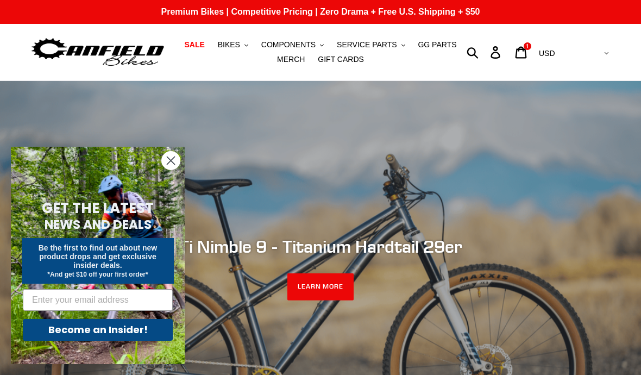
click at [168, 165] on circle "Close dialog" at bounding box center [171, 161] width 18 height 18
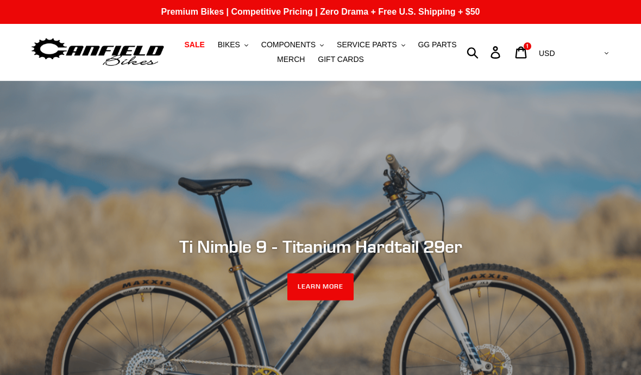
click at [285, 61] on span "MERCH" at bounding box center [291, 59] width 28 height 9
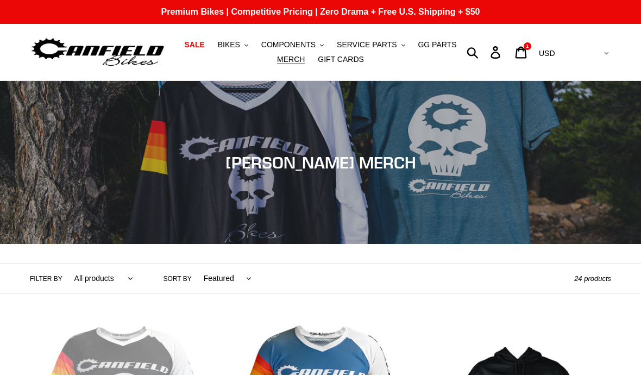
click at [228, 41] on span "BIKES" at bounding box center [229, 44] width 22 height 9
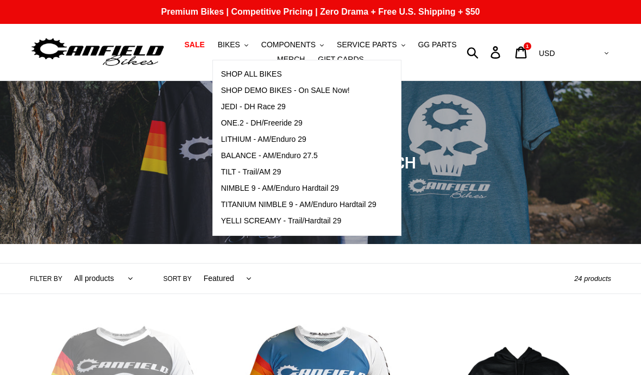
click at [251, 137] on span "LITHIUM - AM/Enduro 29" at bounding box center [263, 139] width 85 height 9
click at [234, 154] on span "BALANCE - AM/Enduro 27.5" at bounding box center [269, 155] width 97 height 9
click at [234, 121] on span "ONE.2 - DH/Freeride 29" at bounding box center [261, 122] width 81 height 9
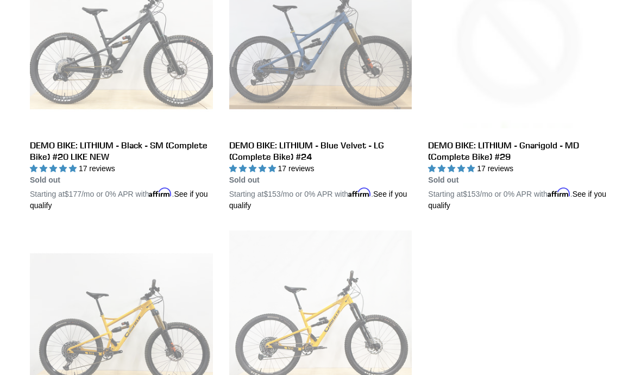
scroll to position [645, 0]
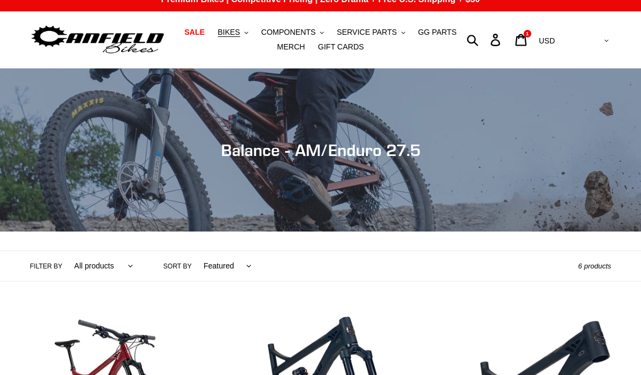
scroll to position [10, 0]
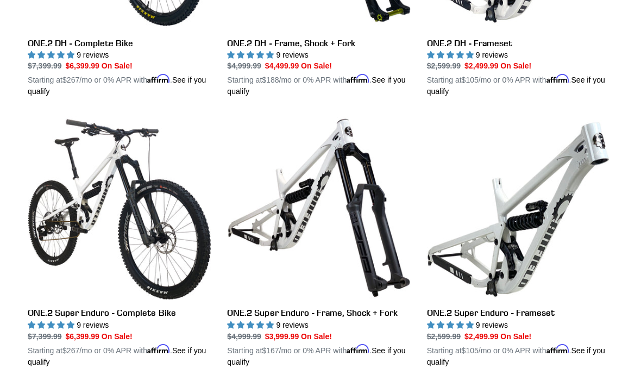
scroll to position [481, 0]
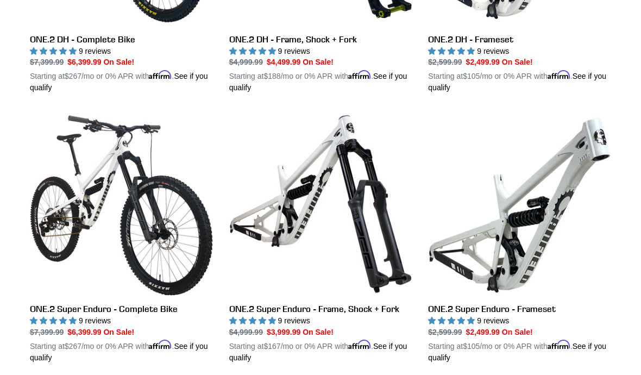
click at [549, 237] on link "ONE.2 Super Enduro - Frameset" at bounding box center [519, 237] width 183 height 250
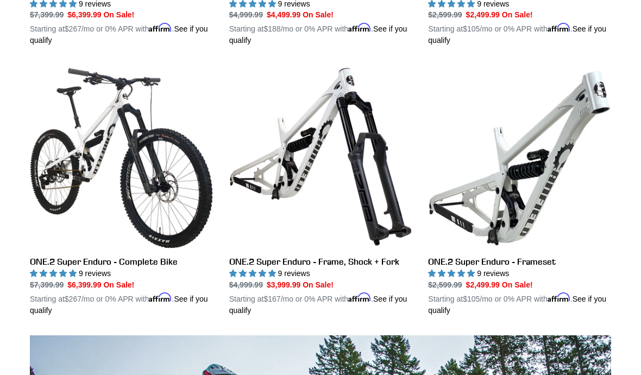
click at [498, 255] on link "ONE.2 Super Enduro - Frameset" at bounding box center [519, 190] width 183 height 250
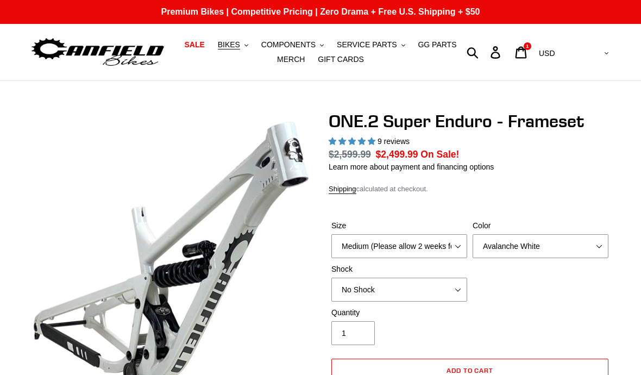
select select "highest-rating"
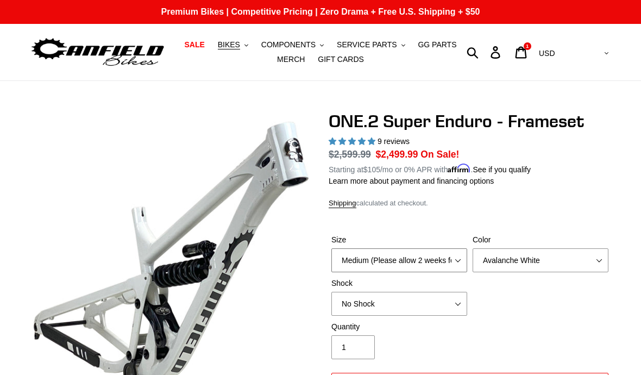
click at [453, 254] on select "Medium (Please allow 2 weeks for delivery) Large (Sold Out)" at bounding box center [399, 260] width 136 height 24
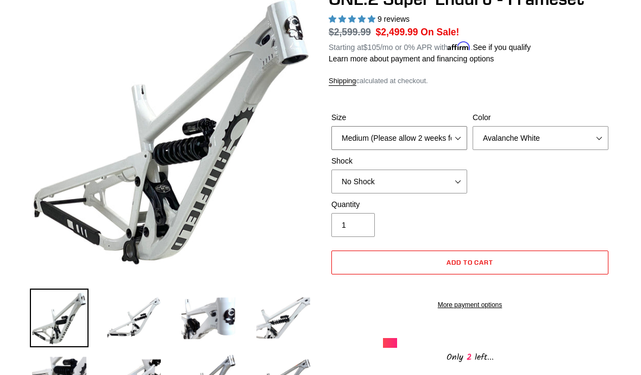
scroll to position [123, 0]
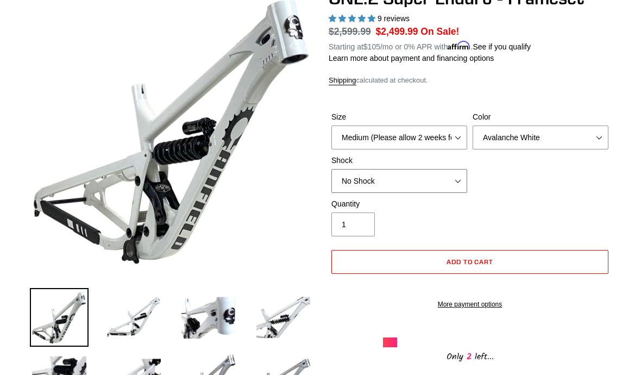
click at [455, 185] on select "No Shock RockShox Vivid Coil" at bounding box center [399, 181] width 136 height 24
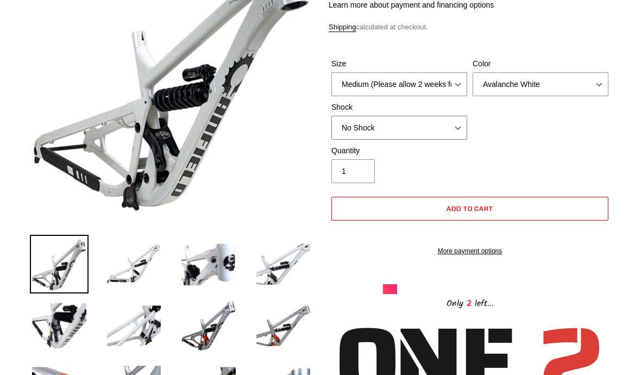
scroll to position [49, 0]
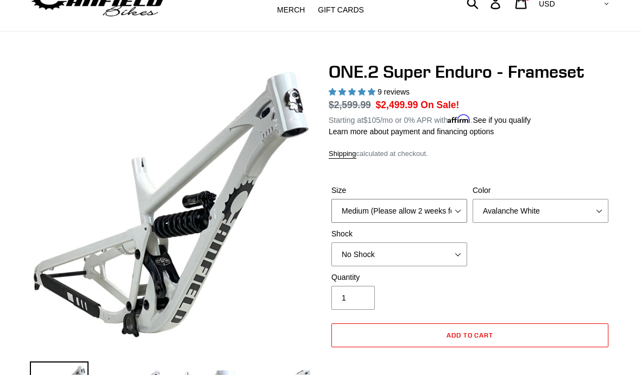
click at [343, 211] on select "Medium (Please allow 2 weeks for delivery) Large (Sold Out)" at bounding box center [399, 211] width 136 height 24
click at [536, 209] on select "Avalanche White Bentonite Grey" at bounding box center [541, 211] width 136 height 24
click at [549, 210] on select "Avalanche White Bentonite Grey" at bounding box center [541, 211] width 136 height 24
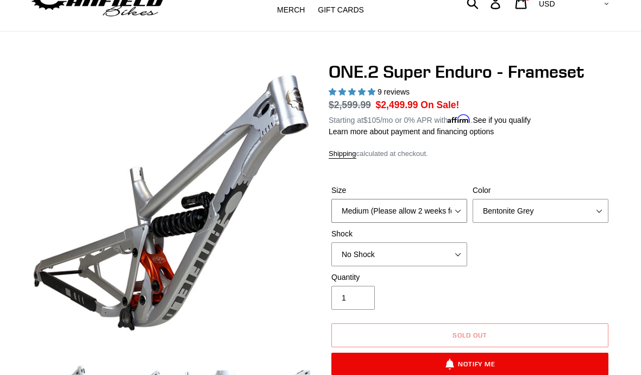
click at [452, 202] on select "Medium (Please allow 2 weeks for delivery) Large (Sold Out)" at bounding box center [399, 211] width 136 height 24
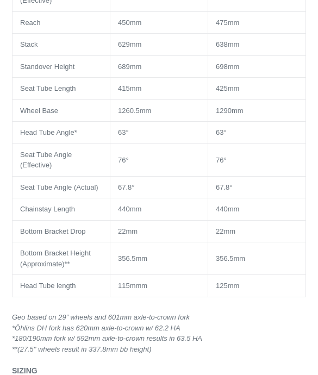
scroll to position [1459, 0]
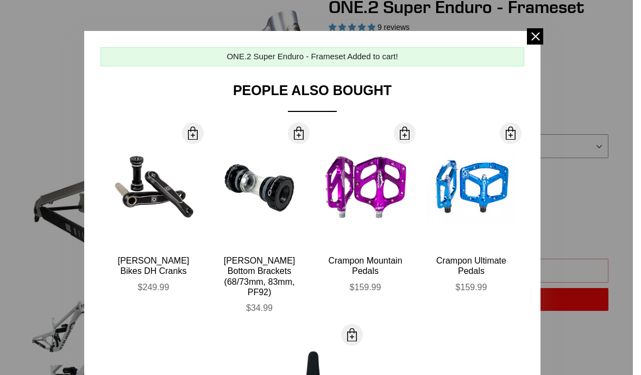
scroll to position [89, 0]
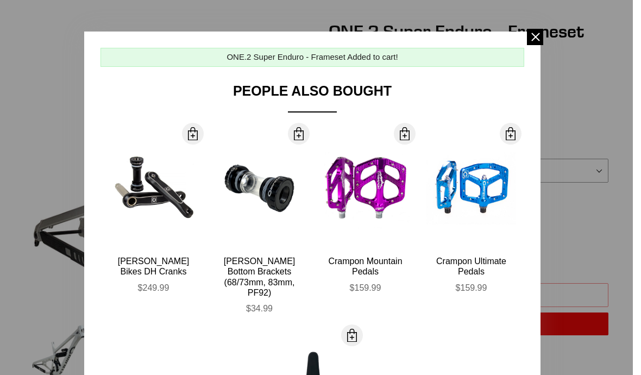
click at [534, 33] on span at bounding box center [535, 37] width 16 height 16
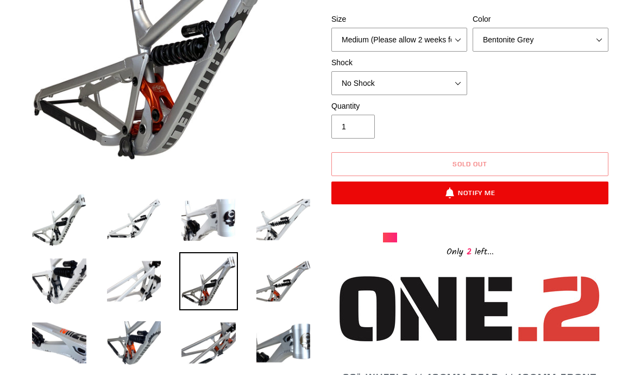
scroll to position [221, 0]
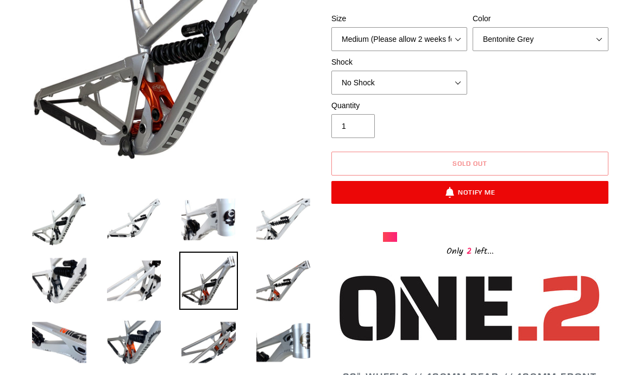
click at [209, 220] on img at bounding box center [208, 219] width 59 height 59
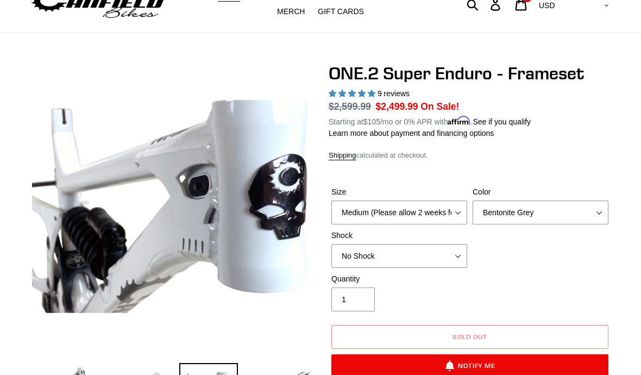
scroll to position [36, 0]
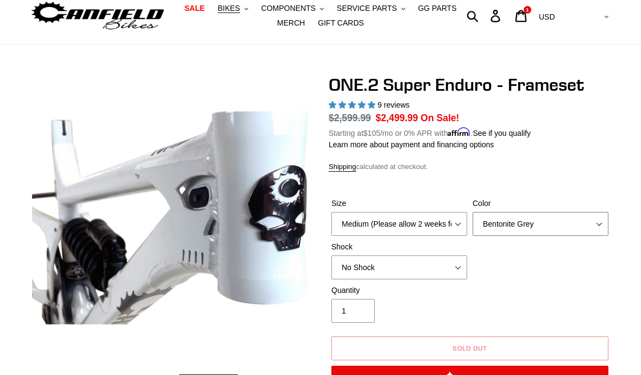
click at [577, 225] on select "Avalanche White Bentonite Grey" at bounding box center [541, 224] width 136 height 24
select select "Avalanche White"
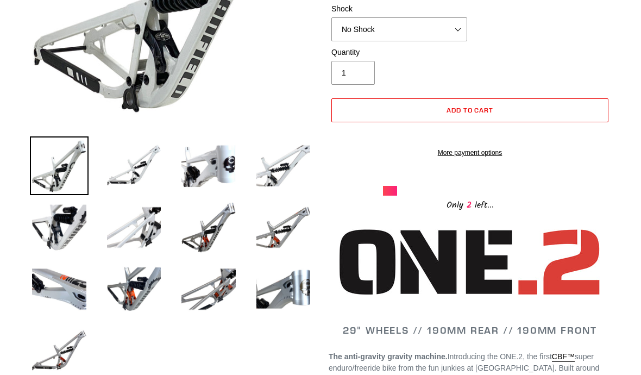
click at [133, 287] on img at bounding box center [134, 289] width 59 height 59
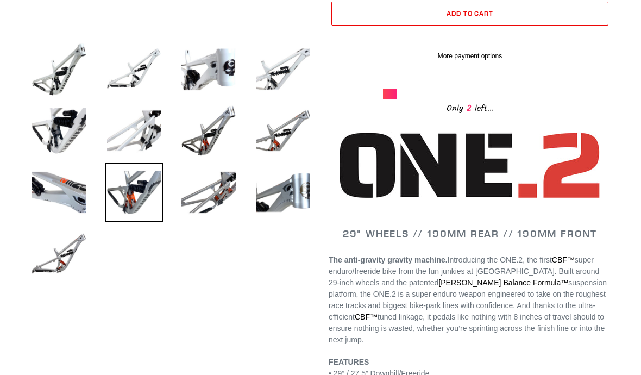
scroll to position [356, 0]
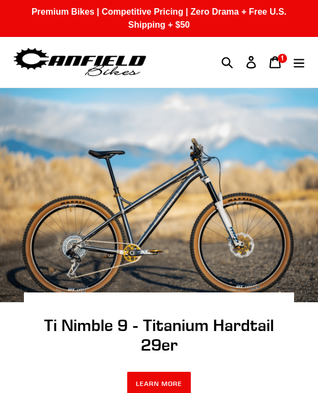
click at [303, 58] on icon "Menu" at bounding box center [299, 62] width 12 height 12
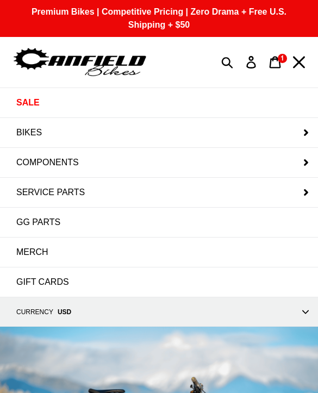
click at [216, 128] on button "BIKES" at bounding box center [159, 132] width 318 height 29
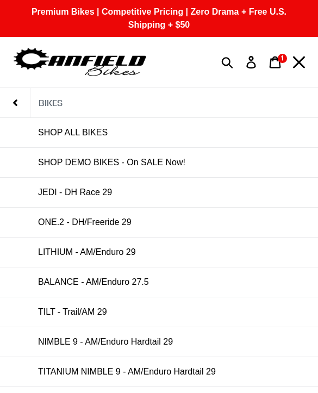
click at [131, 248] on span "LITHIUM - AM/Enduro 29" at bounding box center [87, 252] width 98 height 10
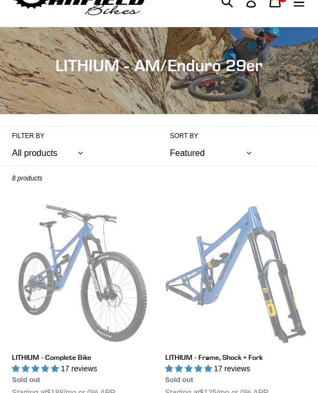
scroll to position [60, 0]
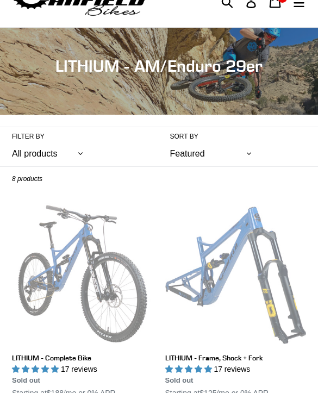
click at [228, 244] on link "LITHIUM - Frame, Shock + Fork" at bounding box center [235, 307] width 141 height 208
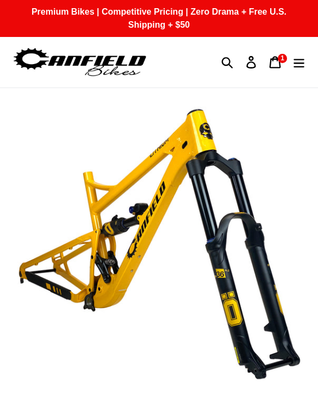
select select "highest-rating"
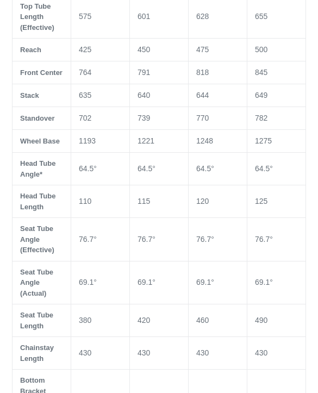
scroll to position [1031, 0]
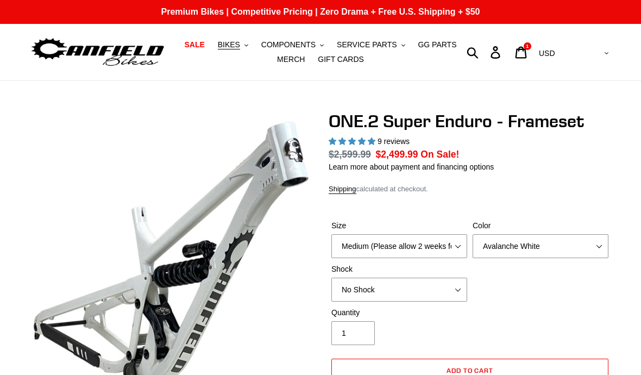
scroll to position [9, 0]
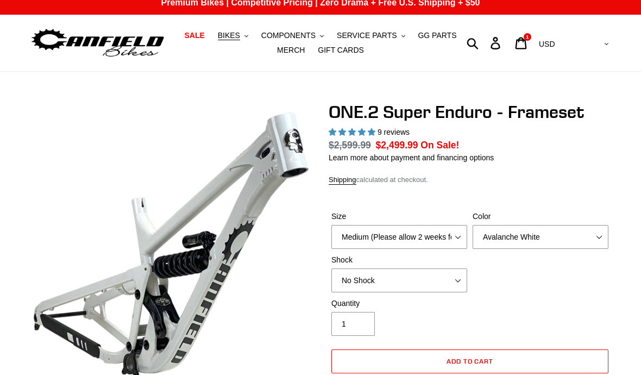
select select "highest-rating"
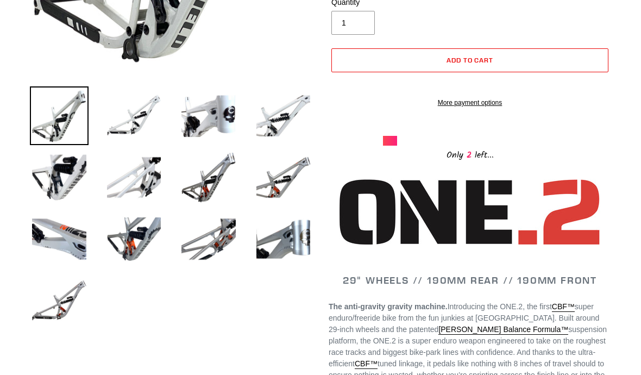
scroll to position [274, 0]
